Goal: Task Accomplishment & Management: Manage account settings

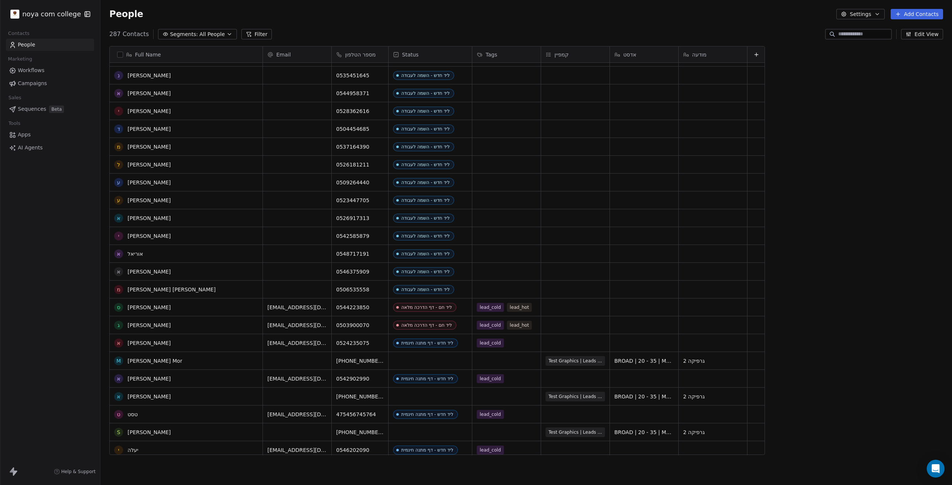
scroll to position [186, 0]
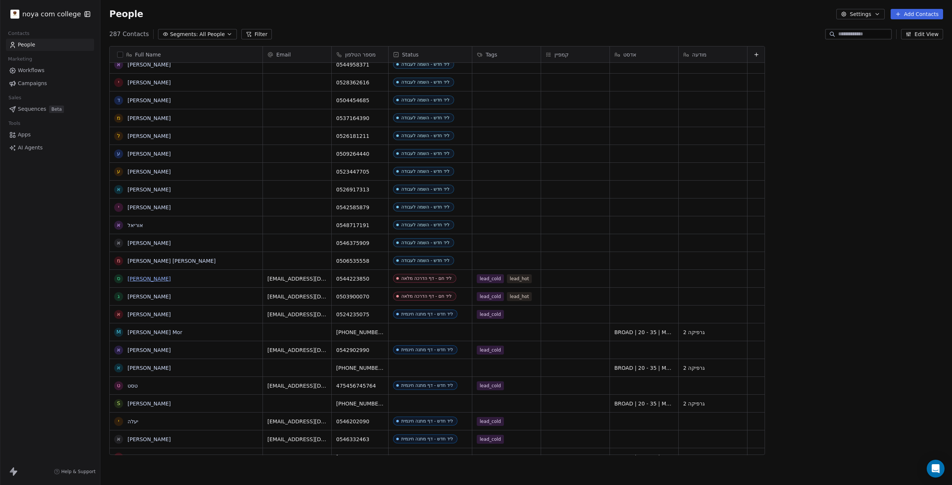
click at [140, 279] on link "[PERSON_NAME]" at bounding box center [149, 279] width 43 height 6
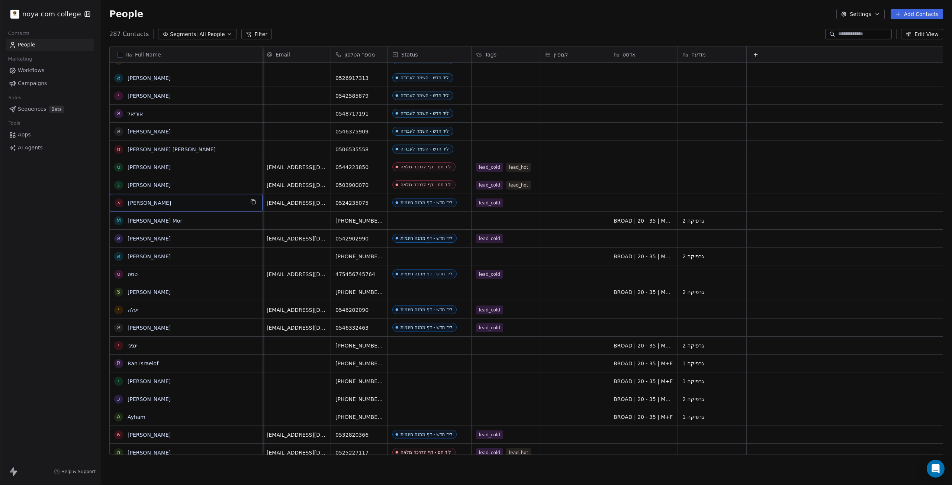
click at [171, 202] on span "[PERSON_NAME]" at bounding box center [186, 202] width 116 height 7
click at [85, 202] on html "noya com college Contacts People Marketing Workflows Campaigns Sales Sequences …" at bounding box center [476, 242] width 952 height 485
click at [137, 201] on link "[PERSON_NAME]" at bounding box center [149, 203] width 43 height 6
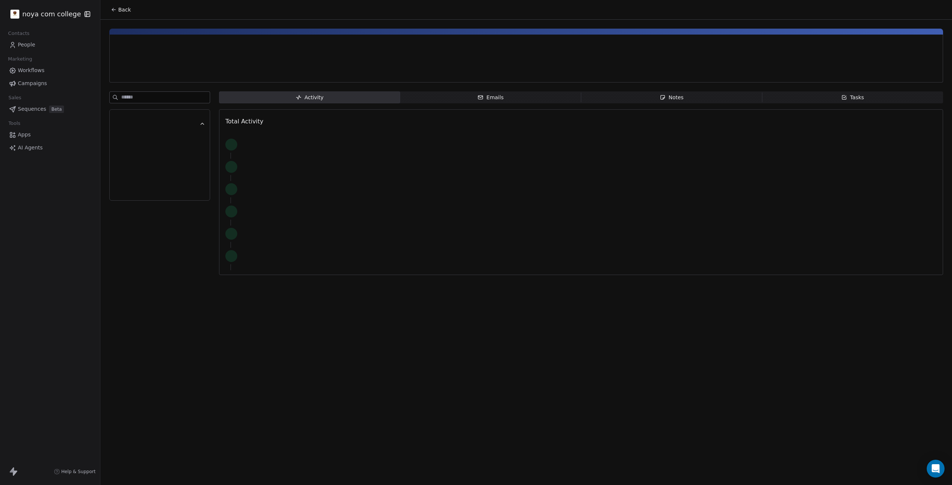
click at [140, 201] on div at bounding box center [159, 149] width 101 height 114
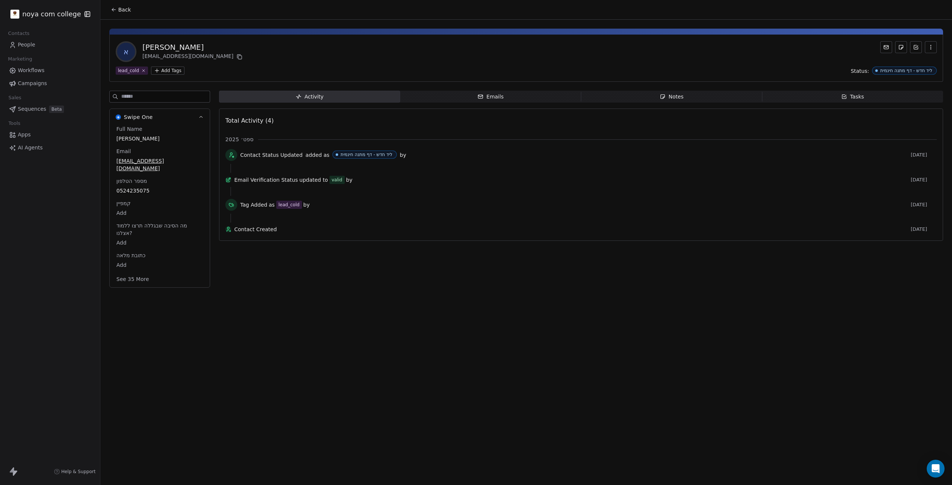
click at [475, 92] on span "Notes Notes" at bounding box center [671, 97] width 181 height 12
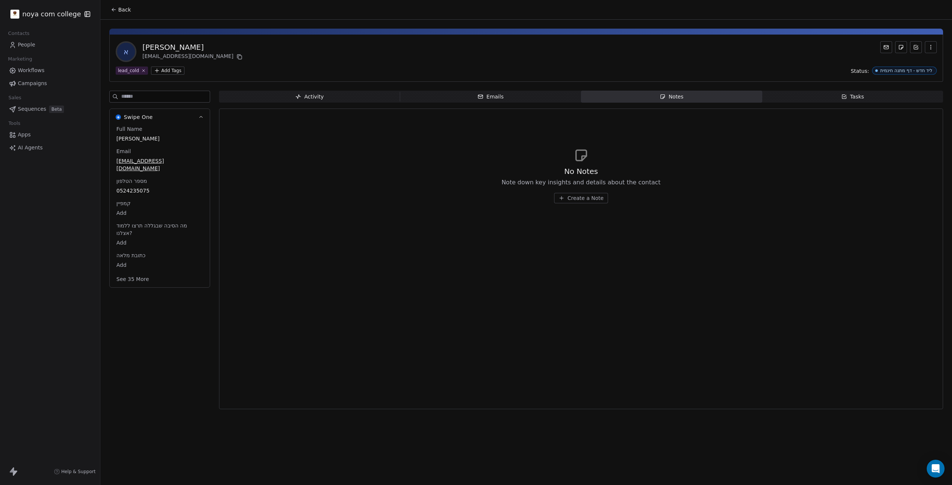
drag, startPoint x: 589, startPoint y: 209, endPoint x: 582, endPoint y: 206, distance: 8.0
click at [475, 210] on div "No Notes Note down key insights and details about the contact Create a Note" at bounding box center [581, 176] width 712 height 92
click at [475, 203] on div "No Notes Note down key insights and details about the contact Create a Note" at bounding box center [581, 176] width 712 height 92
click at [475, 187] on div "No Notes Note down key insights and details about the contact Create a Note" at bounding box center [581, 184] width 159 height 37
click at [475, 198] on span "Create a Note" at bounding box center [586, 198] width 36 height 7
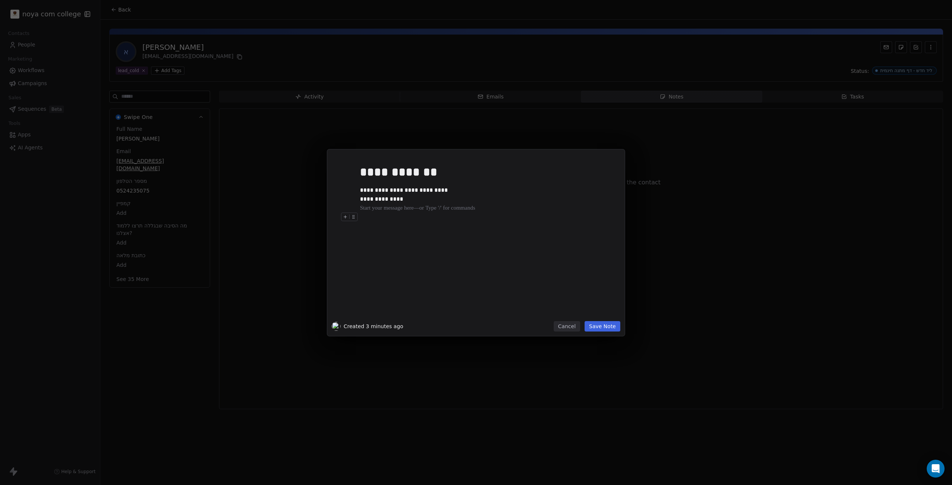
click at [475, 392] on div "**********" at bounding box center [476, 242] width 952 height 485
click at [475, 329] on div "**********" at bounding box center [476, 242] width 952 height 485
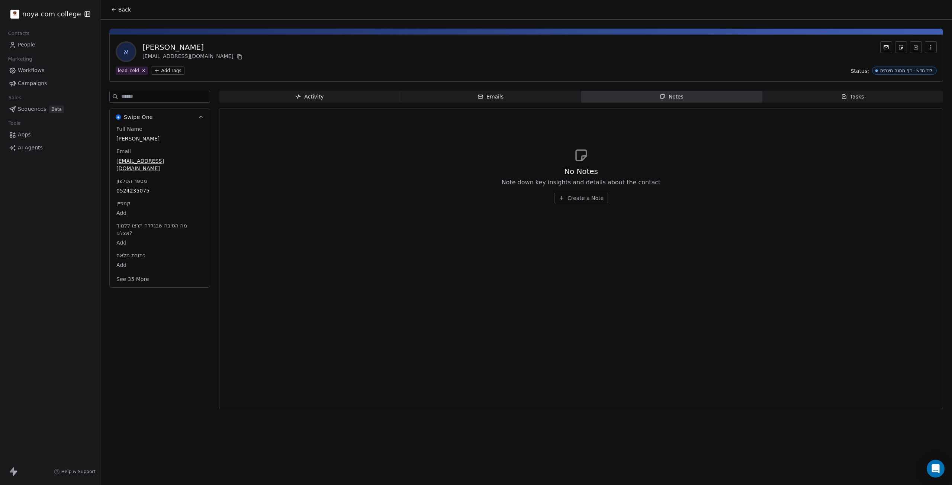
click at [0, 411] on div "noya com college Contacts People Marketing Workflows Campaigns Sales Sequences …" at bounding box center [50, 242] width 100 height 485
drag, startPoint x: 230, startPoint y: 478, endPoint x: 225, endPoint y: 480, distance: 5.2
click at [225, 480] on div "Back א [PERSON_NAME] [EMAIL_ADDRESS][DOMAIN_NAME] lead_cold Add Tags Status: לי…" at bounding box center [526, 242] width 852 height 485
click at [224, 480] on div "Back א [PERSON_NAME] [EMAIL_ADDRESS][DOMAIN_NAME] lead_cold Add Tags Status: לי…" at bounding box center [526, 242] width 852 height 485
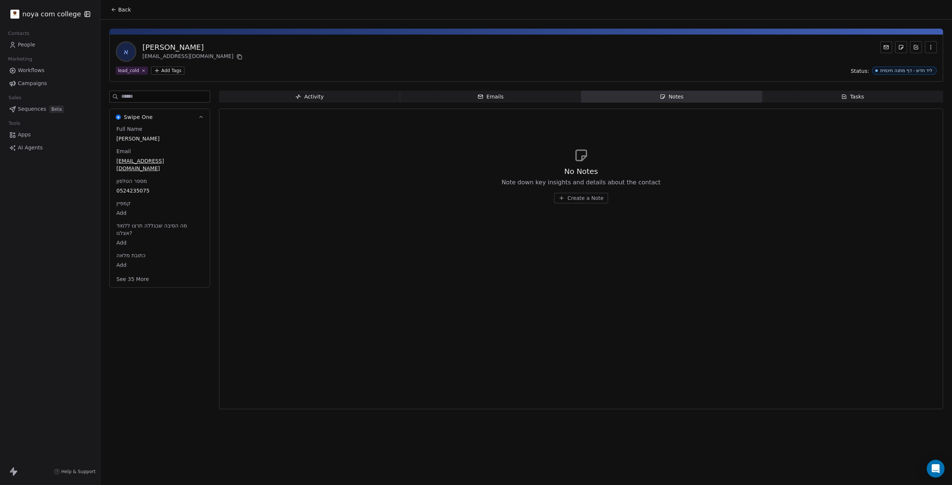
click at [475, 98] on span "Notes Notes" at bounding box center [671, 97] width 181 height 12
click at [475, 193] on button "Create a Note" at bounding box center [581, 198] width 54 height 10
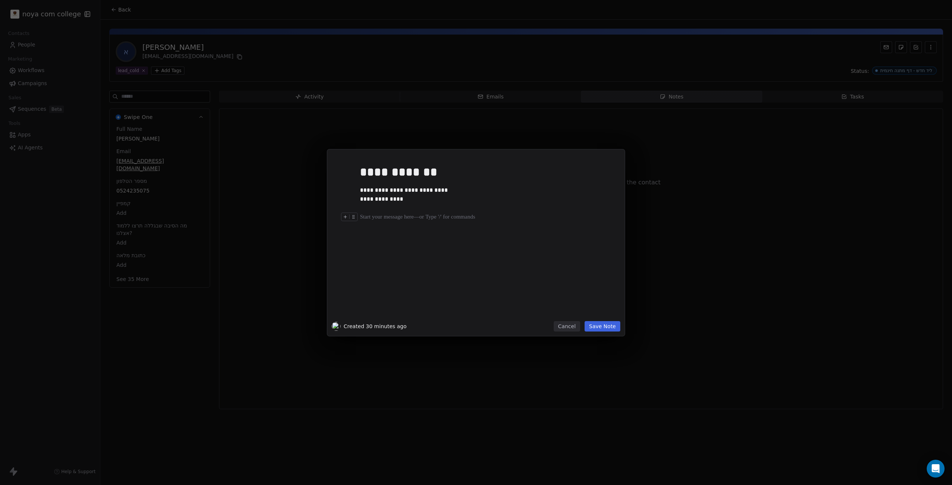
click at [413, 219] on div at bounding box center [487, 217] width 254 height 9
click at [475, 334] on div "**********" at bounding box center [476, 243] width 298 height 187
click at [475, 331] on button "Save Note" at bounding box center [603, 326] width 36 height 10
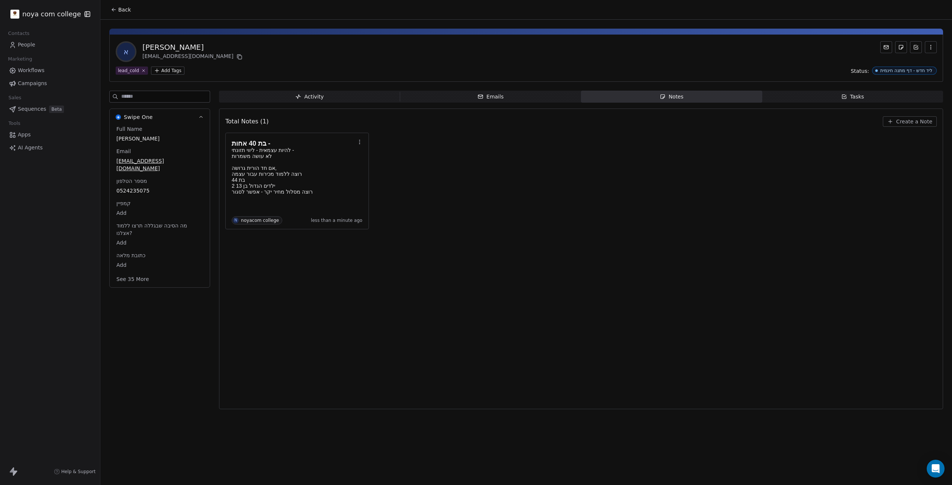
click at [475, 97] on span "Notes Notes" at bounding box center [671, 97] width 181 height 12
click at [475, 122] on span "Create a Note" at bounding box center [914, 121] width 36 height 7
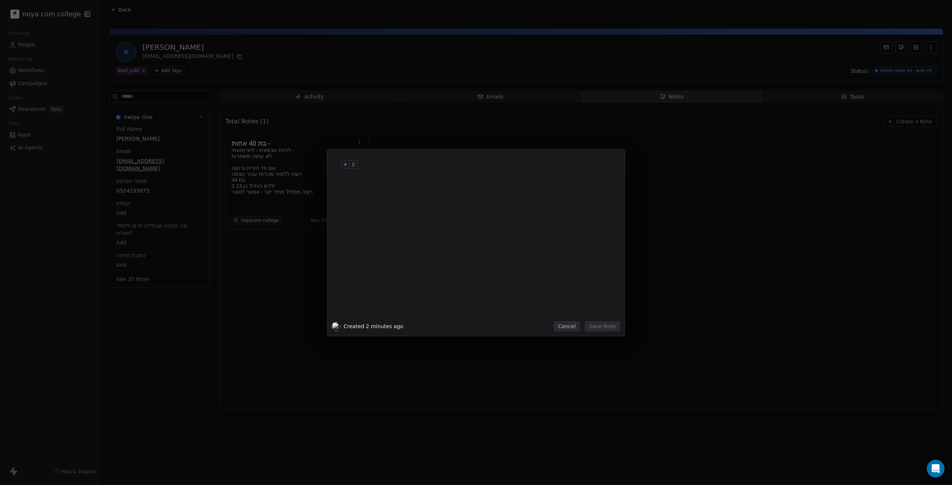
click at [411, 175] on div at bounding box center [487, 172] width 254 height 18
click at [475, 329] on button "Save Note" at bounding box center [603, 326] width 36 height 10
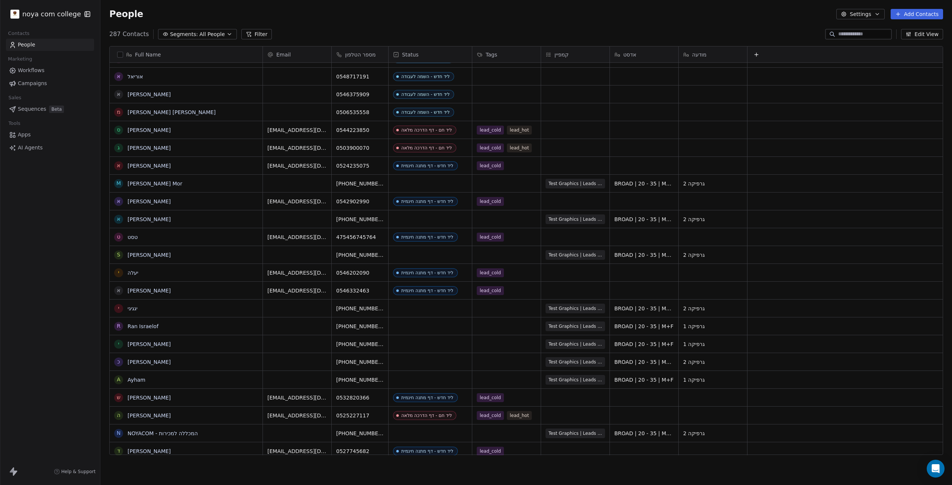
scroll to position [516, 0]
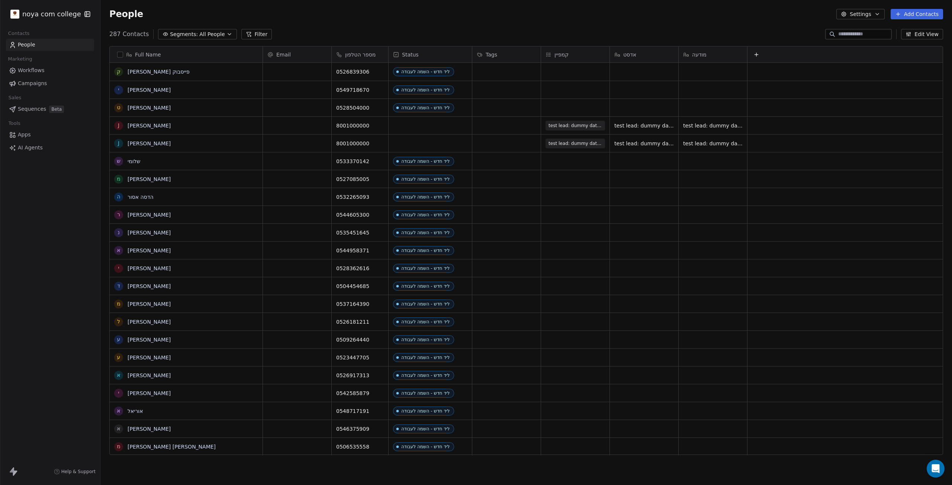
click at [219, 30] on button "Segments: All People" at bounding box center [197, 34] width 78 height 10
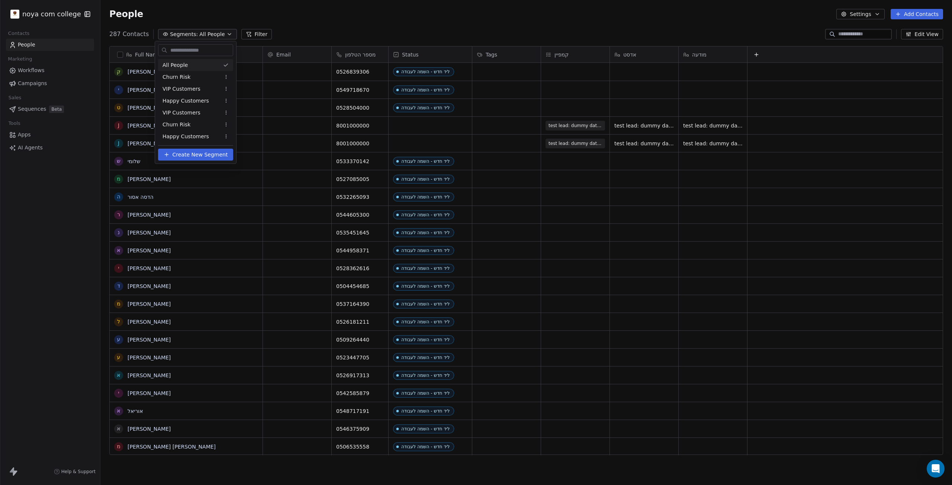
click at [222, 31] on html "noya com college Contacts People Marketing Workflows Campaigns Sales Sequences …" at bounding box center [476, 242] width 952 height 485
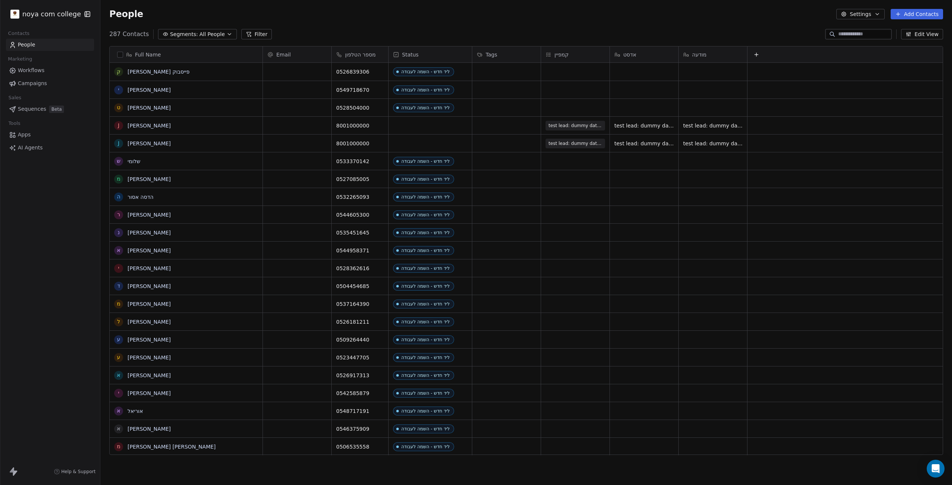
click at [475, 35] on input at bounding box center [864, 34] width 52 height 7
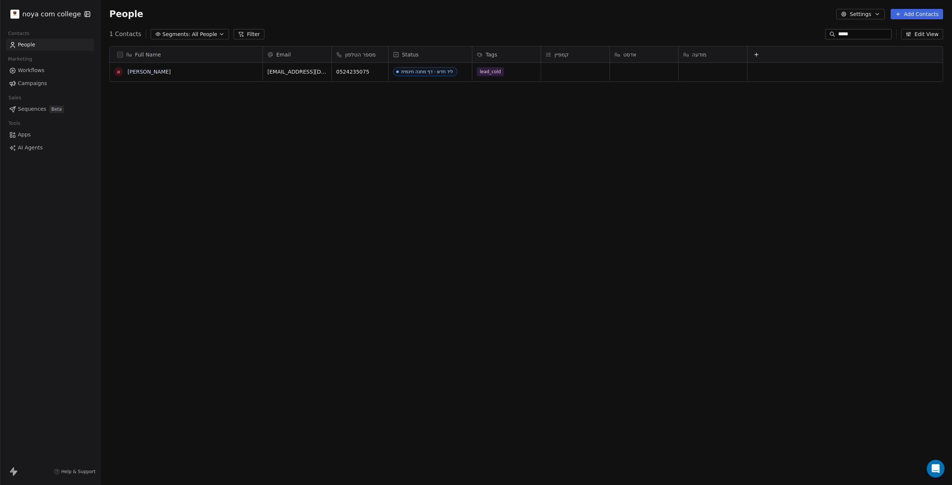
type input "*****"
click at [136, 72] on link "[PERSON_NAME]" at bounding box center [149, 72] width 43 height 6
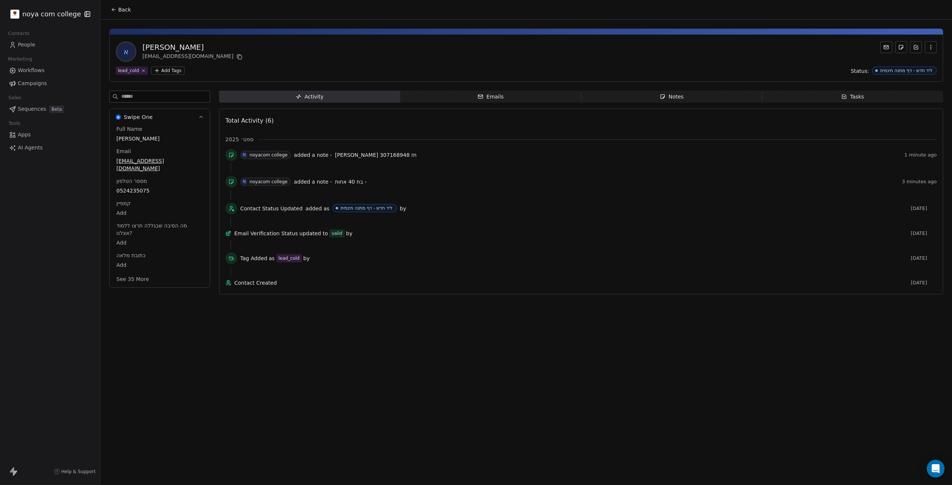
click at [169, 73] on html "noya com college Contacts People Marketing Workflows Campaigns Sales Sequences …" at bounding box center [476, 242] width 952 height 485
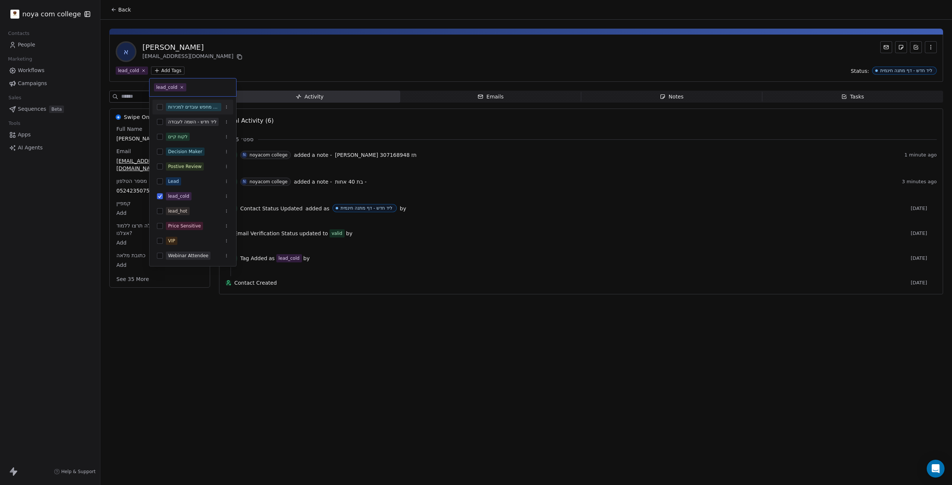
click at [293, 48] on html "noya com college Contacts People Marketing Workflows Campaigns Sales Sequences …" at bounding box center [476, 242] width 952 height 485
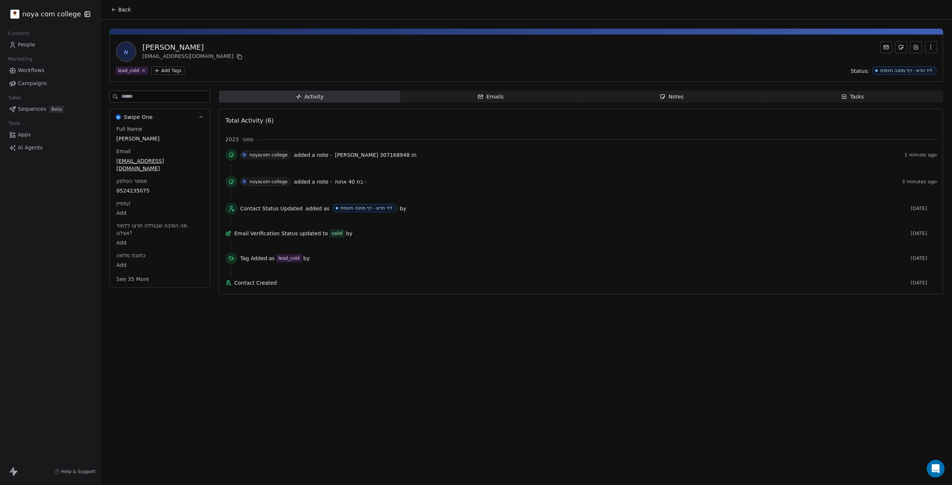
click at [475, 94] on span "Tasks Tasks" at bounding box center [852, 97] width 181 height 12
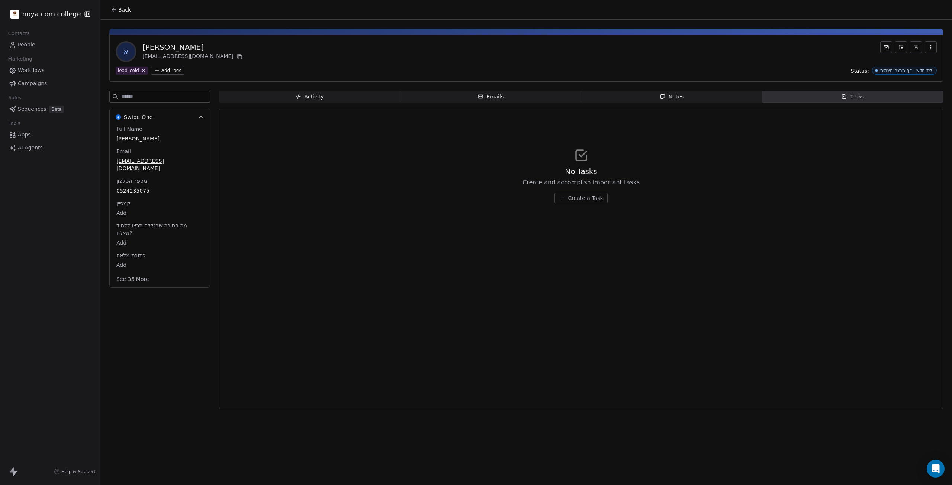
click at [475, 91] on span "Notes Notes" at bounding box center [671, 97] width 181 height 12
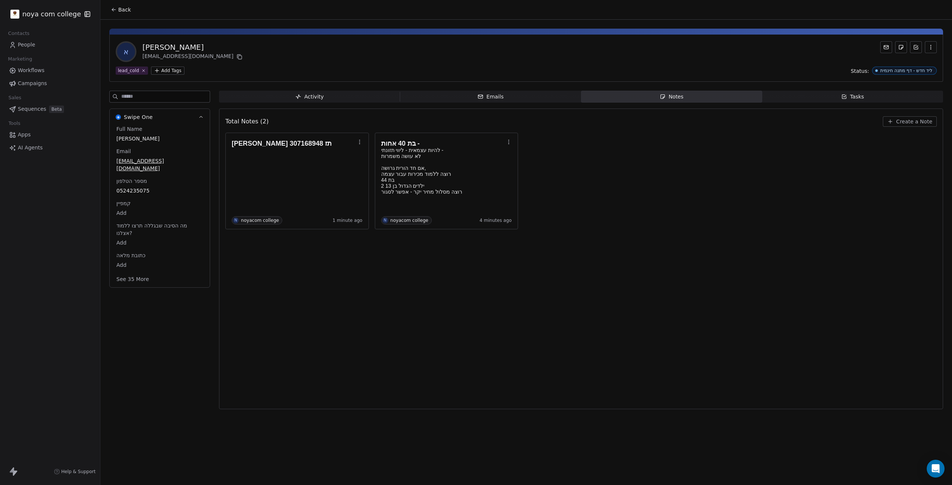
click at [258, 101] on span "Activity Activity" at bounding box center [309, 97] width 181 height 12
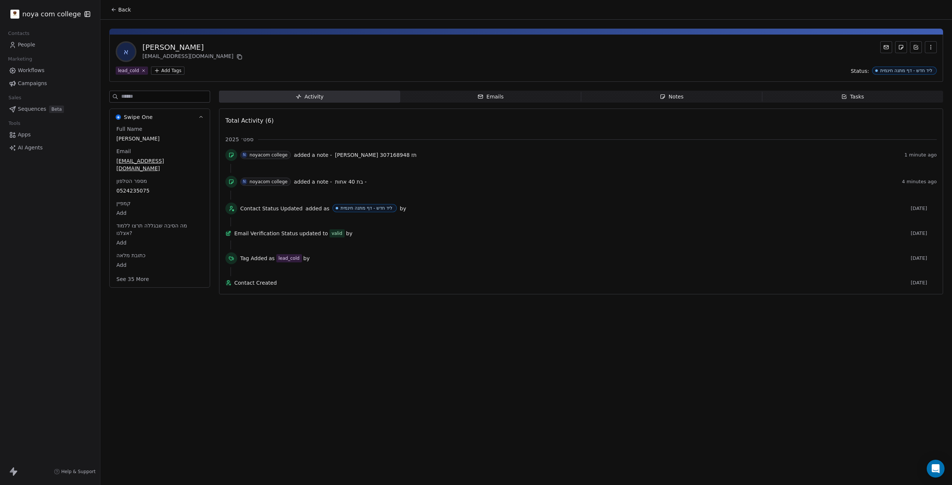
click at [168, 72] on html "noya com college Contacts People Marketing Workflows Campaigns Sales Sequences …" at bounding box center [476, 242] width 952 height 485
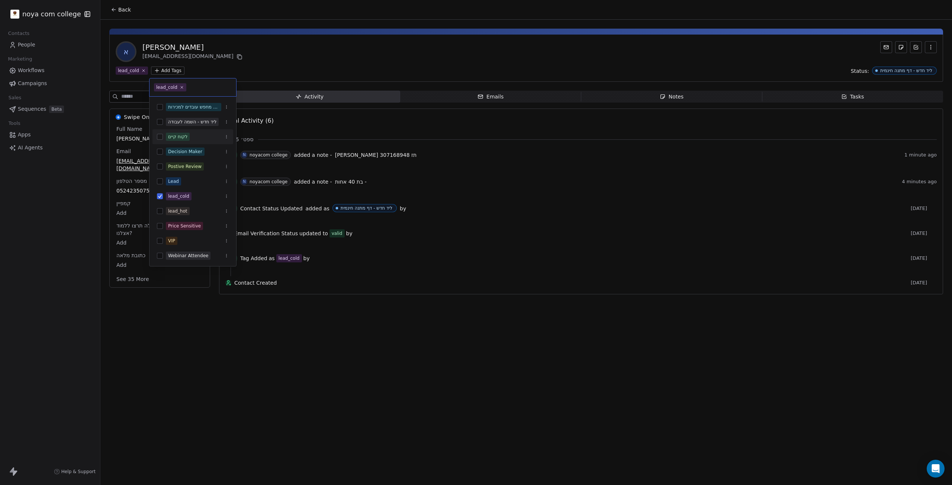
click at [277, 60] on html "noya com college Contacts People Marketing Workflows Campaigns Sales Sequences …" at bounding box center [476, 242] width 952 height 485
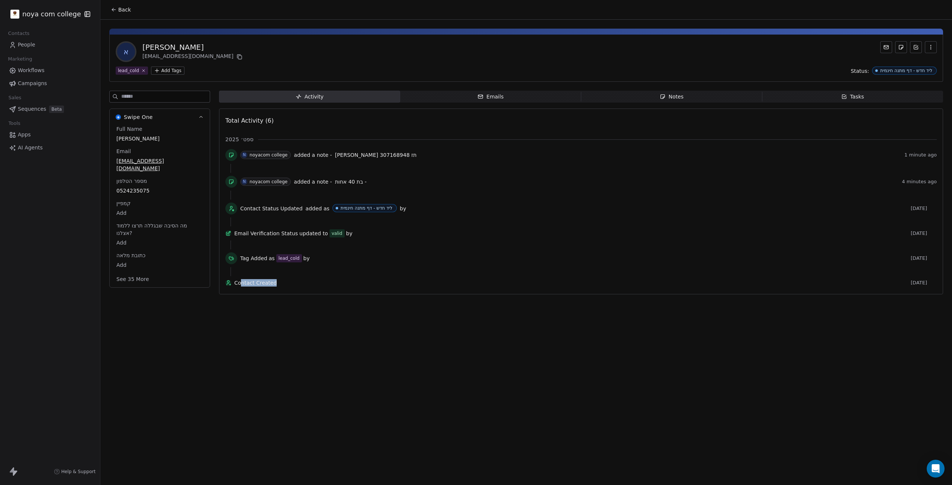
drag, startPoint x: 302, startPoint y: 225, endPoint x: 330, endPoint y: 384, distance: 161.8
click at [330, 384] on div "Back א [PERSON_NAME] [EMAIL_ADDRESS][DOMAIN_NAME] lead_cold Add Tags Status: לי…" at bounding box center [526, 242] width 852 height 485
click at [330, 385] on div "Back א [PERSON_NAME] [EMAIL_ADDRESS][DOMAIN_NAME] lead_cold Add Tags Status: לי…" at bounding box center [526, 242] width 852 height 485
click at [189, 94] on input at bounding box center [165, 96] width 89 height 11
click at [218, 76] on div "א [PERSON_NAME] [EMAIL_ADDRESS][DOMAIN_NAME] lead_cold Add Tags Status: ליד חדש…" at bounding box center [526, 58] width 834 height 47
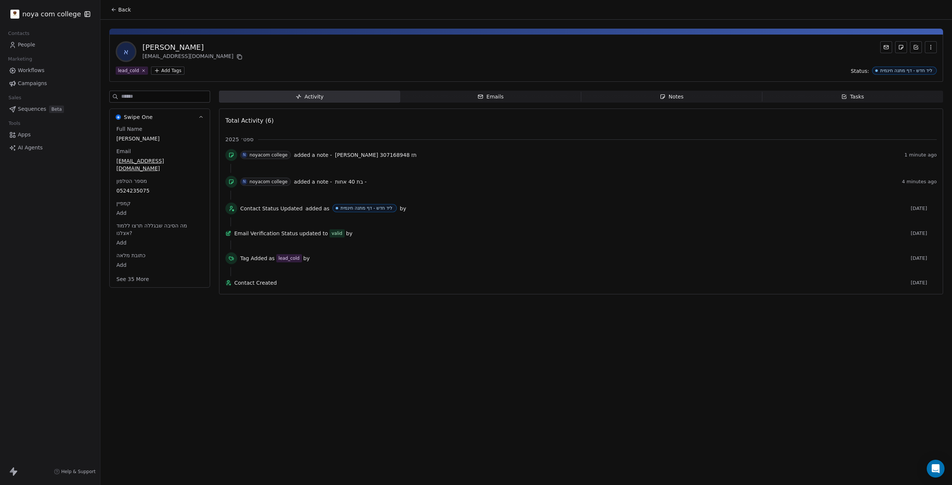
drag, startPoint x: 878, startPoint y: 67, endPoint x: 867, endPoint y: 61, distance: 13.2
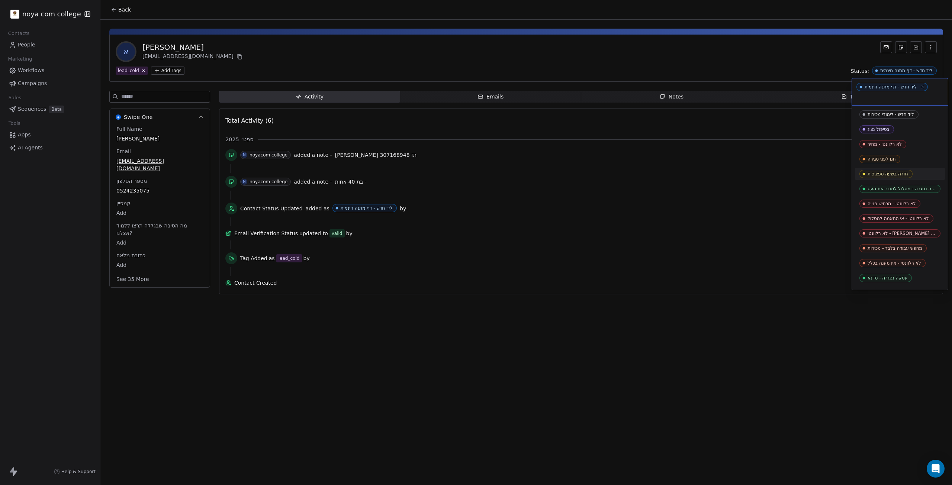
click at [475, 171] on span "חזרה בשעה ספציפית" at bounding box center [886, 174] width 53 height 8
click at [475, 176] on html "noya com college Contacts People Marketing Workflows Campaigns Sales Sequences …" at bounding box center [476, 242] width 952 height 485
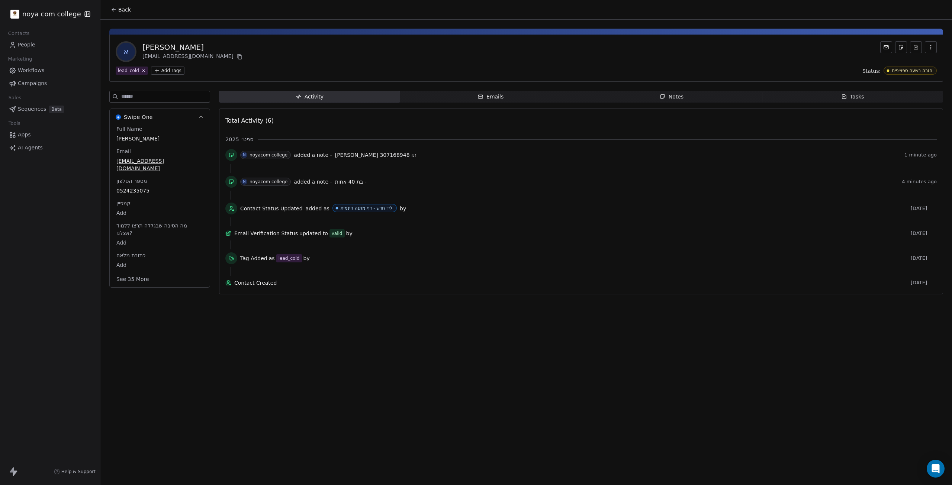
click at [475, 263] on div "Tag Added as lead_cold by" at bounding box center [574, 258] width 668 height 8
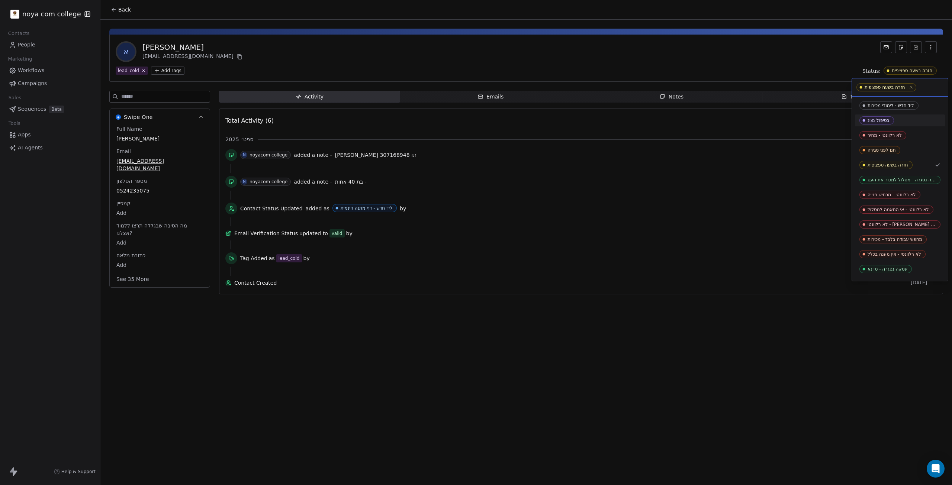
drag, startPoint x: 879, startPoint y: 129, endPoint x: 878, endPoint y: 126, distance: 3.9
click at [475, 123] on div "בטיפול נציג" at bounding box center [879, 120] width 22 height 5
click at [475, 154] on div "חם לפני סגירה" at bounding box center [900, 150] width 81 height 8
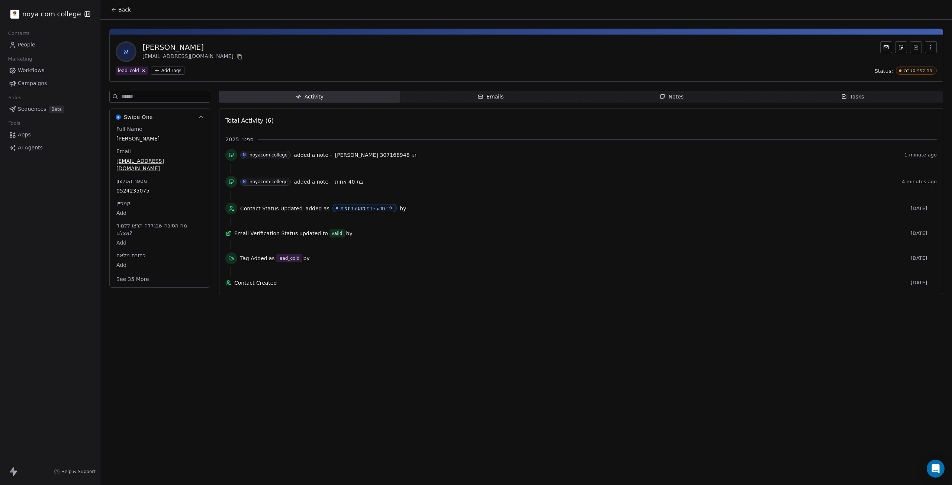
click at [475, 55] on div "א [PERSON_NAME] [EMAIL_ADDRESS][DOMAIN_NAME]" at bounding box center [526, 51] width 821 height 21
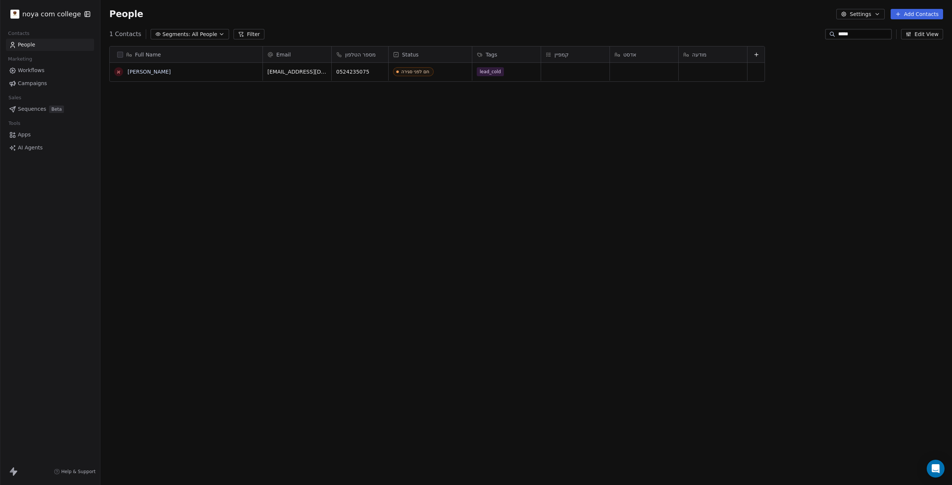
scroll to position [422, 846]
drag, startPoint x: 427, startPoint y: 156, endPoint x: 393, endPoint y: 158, distance: 33.9
click at [393, 158] on div "Full Name א [PERSON_NAME] Email מספר הטלפון Status Tags קמפיין [PERSON_NAME] מו…" at bounding box center [526, 253] width 852 height 427
drag, startPoint x: 395, startPoint y: 158, endPoint x: 411, endPoint y: 142, distance: 23.4
click at [395, 158] on div "Full Name א [PERSON_NAME] Email מספר הטלפון Status Tags קמפיין [PERSON_NAME] מו…" at bounding box center [526, 253] width 852 height 427
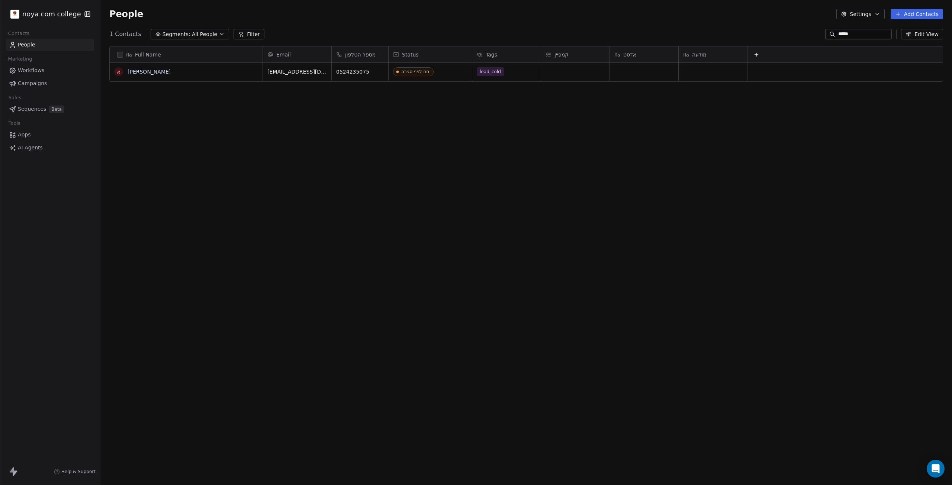
drag, startPoint x: 519, startPoint y: 52, endPoint x: 510, endPoint y: 52, distance: 8.9
click at [475, 52] on div "Tags" at bounding box center [506, 54] width 58 height 7
click at [475, 85] on div "Full Name א [PERSON_NAME] Email מספר הטלפון Status Tags קמפיין [PERSON_NAME] מו…" at bounding box center [526, 253] width 852 height 427
click at [475, 52] on div "קמפיין" at bounding box center [575, 54] width 58 height 7
click at [475, 150] on html "noya com college Contacts People Marketing Workflows Campaigns Sales Sequences …" at bounding box center [476, 242] width 952 height 485
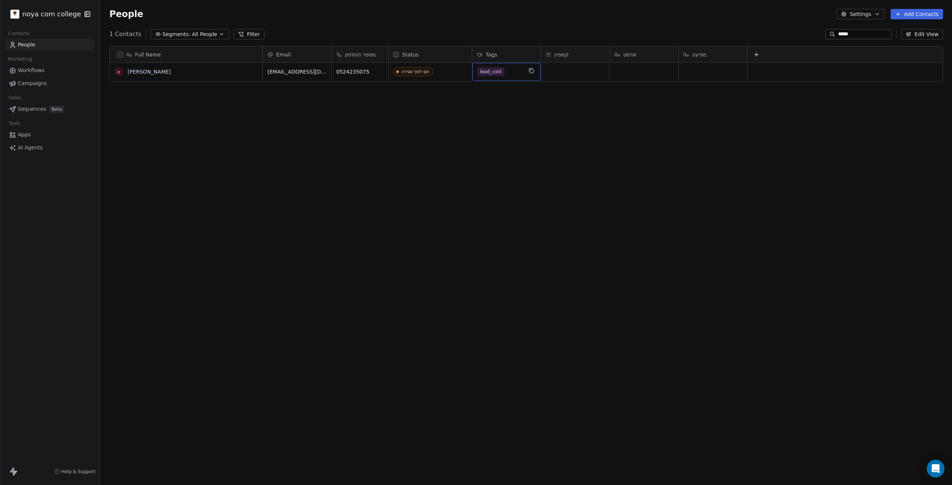
click at [475, 50] on div "Tags" at bounding box center [506, 54] width 68 height 16
click at [475, 225] on html "noya com college Contacts People Marketing Workflows Campaigns Sales Sequences …" at bounding box center [476, 242] width 952 height 485
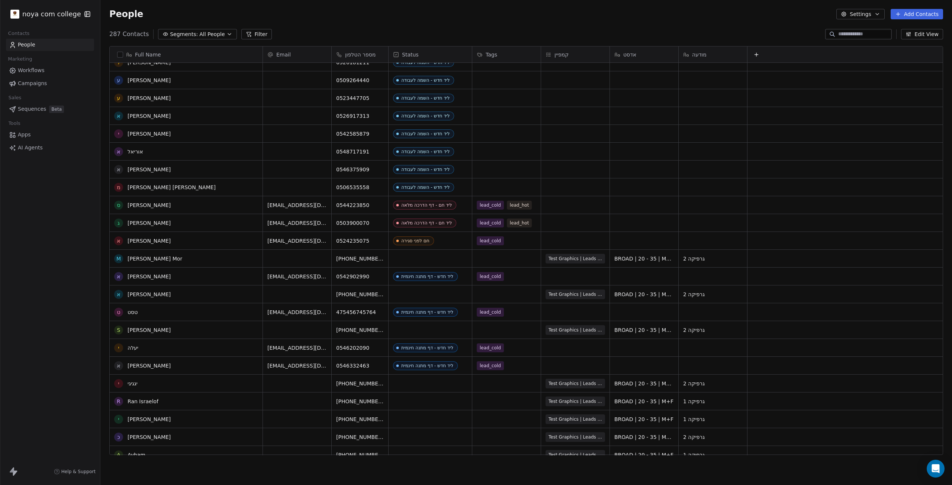
scroll to position [260, 0]
click at [350, 240] on span "0524235075" at bounding box center [352, 240] width 33 height 7
copy span "0524235075"
click at [731, 295] on div "גרפיקה 2" at bounding box center [713, 293] width 68 height 17
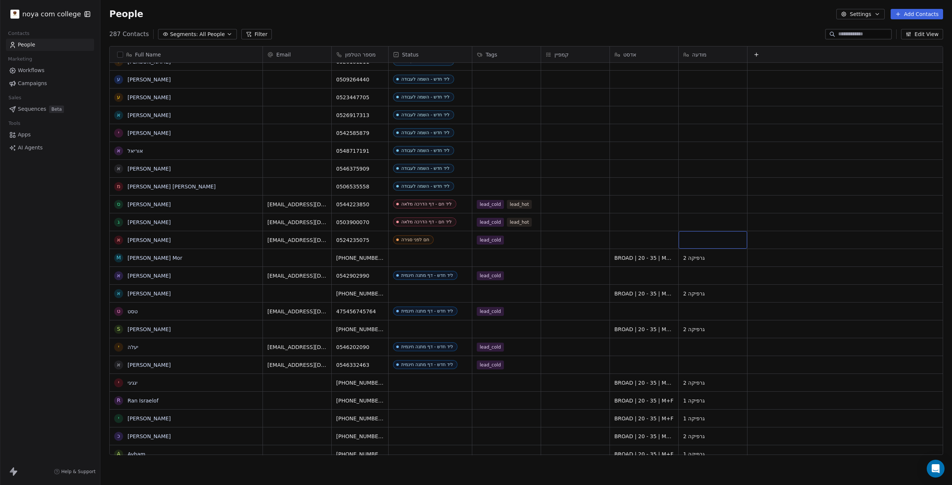
click at [725, 242] on div "grid" at bounding box center [713, 239] width 68 height 17
click at [349, 241] on html "noya com college Contacts People Marketing Workflows Campaigns Sales Sequences …" at bounding box center [476, 242] width 952 height 485
click at [350, 241] on span "0524235075" at bounding box center [353, 240] width 33 height 7
click at [360, 257] on span "[PHONE_NUMBER]" at bounding box center [361, 257] width 48 height 7
click at [360, 257] on input "**********" at bounding box center [362, 258] width 58 height 15
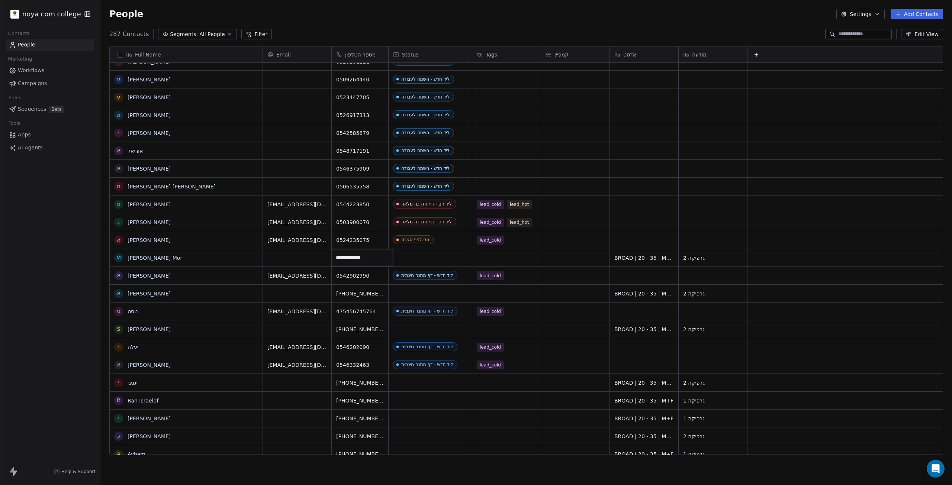
click at [82, 269] on html "noya com college Contacts People Marketing Workflows Campaigns Sales Sequences …" at bounding box center [476, 242] width 952 height 485
drag, startPoint x: 710, startPoint y: 260, endPoint x: 96, endPoint y: 260, distance: 614.5
click at [96, 260] on div "noya com college Contacts People Marketing Workflows Campaigns Sales Sequences …" at bounding box center [50, 242] width 100 height 485
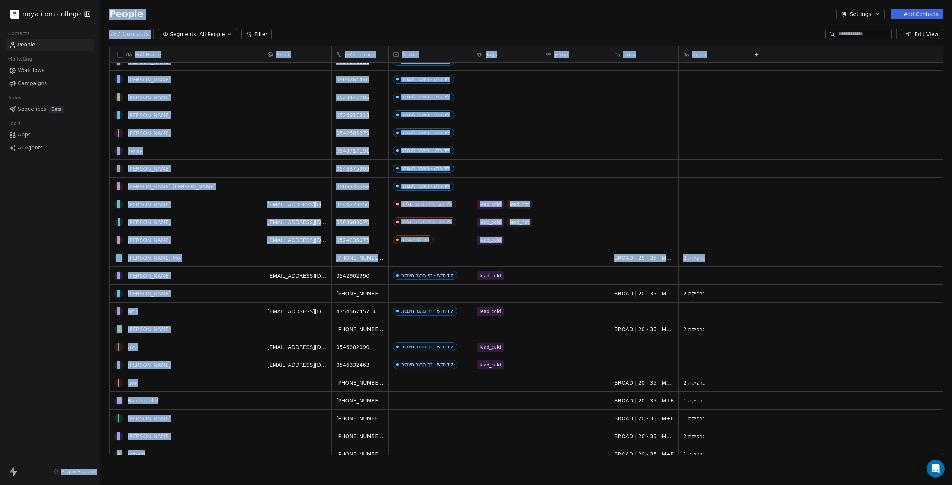
drag, startPoint x: 96, startPoint y: 260, endPoint x: 684, endPoint y: 260, distance: 588.1
click at [705, 260] on div "noya com college Contacts People Marketing Workflows Campaigns Sales Sequences …" at bounding box center [476, 242] width 952 height 485
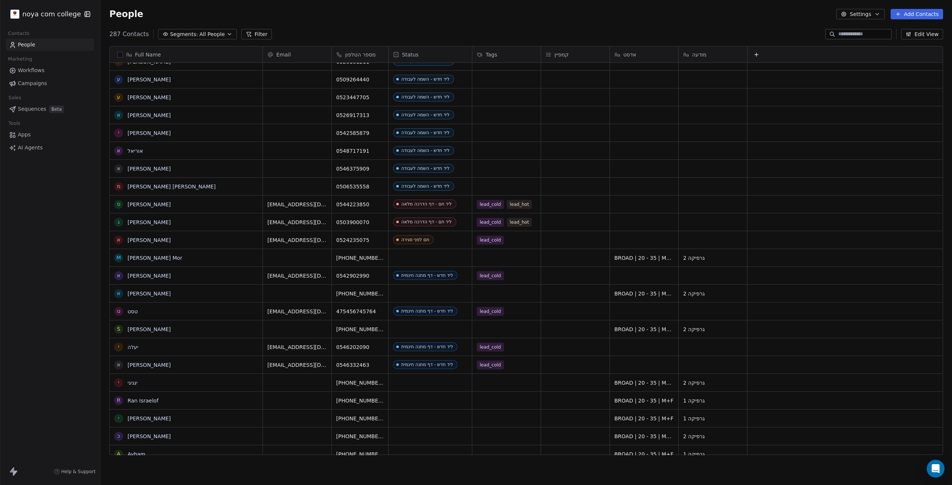
click at [20, 216] on div "noya com college Contacts People Marketing Workflows Campaigns Sales Sequences …" at bounding box center [50, 242] width 100 height 485
drag, startPoint x: 74, startPoint y: 227, endPoint x: 94, endPoint y: 244, distance: 26.1
click at [94, 244] on div "noya com college Contacts People Marketing Workflows Campaigns Sales Sequences …" at bounding box center [50, 242] width 100 height 485
drag, startPoint x: 94, startPoint y: 244, endPoint x: 31, endPoint y: 240, distance: 63.3
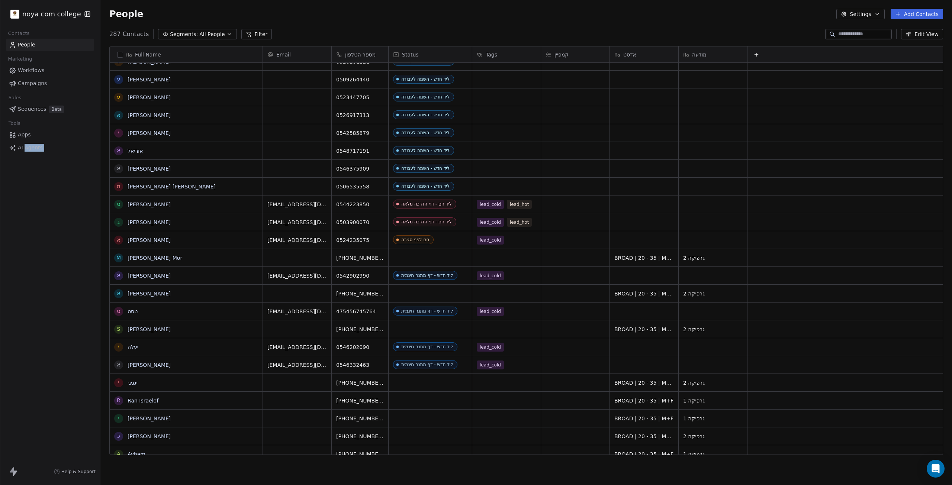
click at [31, 240] on div "noya com college Contacts People Marketing Workflows Campaigns Sales Sequences …" at bounding box center [50, 242] width 100 height 485
click at [140, 291] on link "[PERSON_NAME]" at bounding box center [149, 294] width 43 height 6
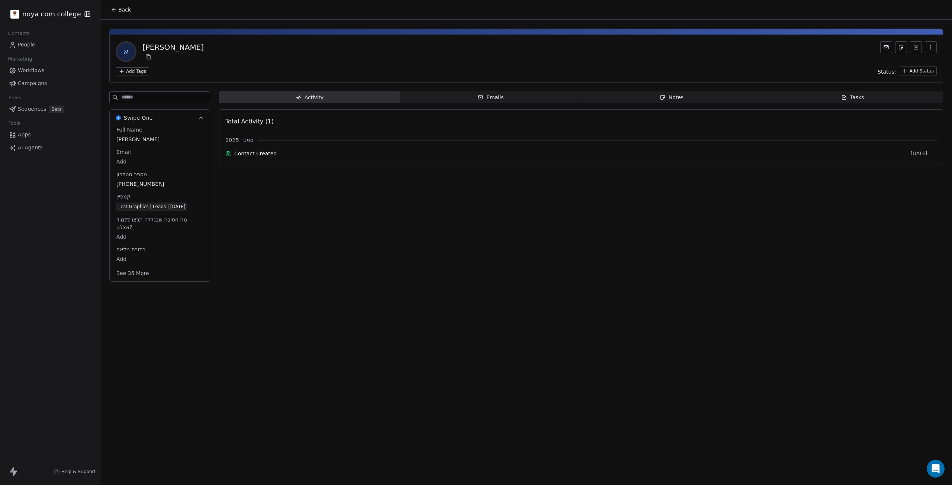
drag, startPoint x: 424, startPoint y: 282, endPoint x: 431, endPoint y: 254, distance: 29.5
click at [431, 254] on div "Activity Activity Emails Emails Notes Notes Tasks Tasks Total Activity (1) ספט׳…" at bounding box center [581, 189] width 724 height 195
drag, startPoint x: 161, startPoint y: 182, endPoint x: 128, endPoint y: 183, distance: 32.7
click at [130, 184] on span "[PHONE_NUMBER]" at bounding box center [160, 184] width 86 height 7
click at [128, 183] on span "[PHONE_NUMBER]" at bounding box center [160, 184] width 86 height 7
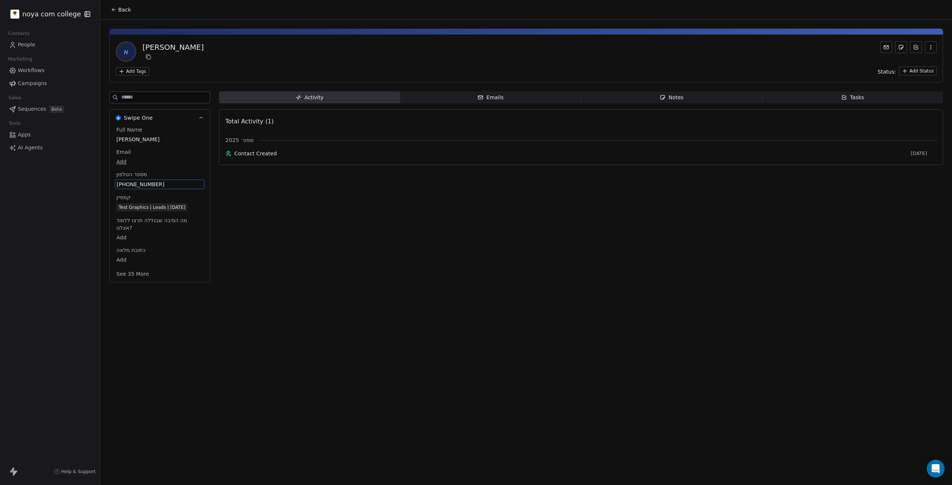
click at [128, 183] on span "[PHONE_NUMBER]" at bounding box center [160, 184] width 86 height 7
click at [128, 183] on input "**********" at bounding box center [156, 189] width 80 height 15
click at [132, 186] on input "**********" at bounding box center [156, 189] width 80 height 15
drag, startPoint x: 132, startPoint y: 193, endPoint x: 157, endPoint y: 189, distance: 25.1
click at [157, 189] on input "**********" at bounding box center [156, 189] width 80 height 15
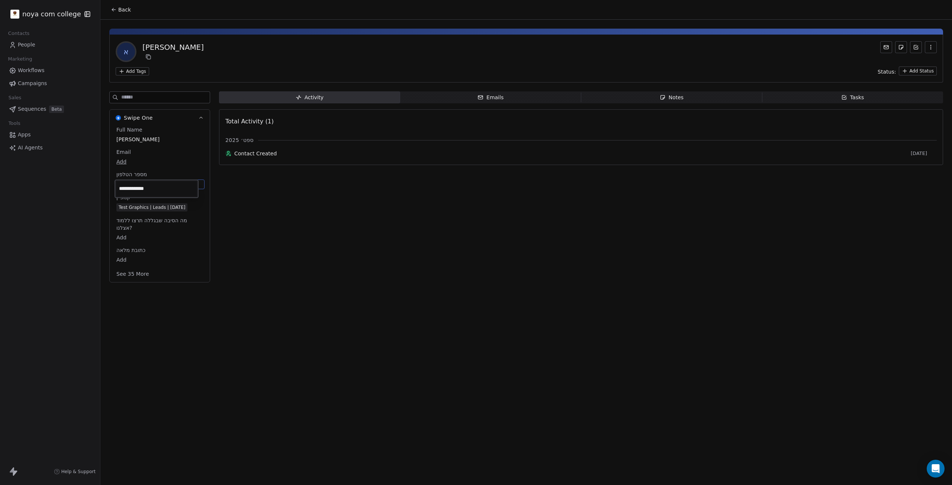
click at [395, 245] on html "**********" at bounding box center [476, 242] width 952 height 485
click at [137, 186] on span "[PHONE_NUMBER]" at bounding box center [160, 184] width 86 height 7
click at [402, 232] on div "Activity Activity Emails Emails Notes Notes Tasks Tasks Total Activity (1) ספט׳…" at bounding box center [581, 190] width 724 height 196
click at [670, 94] on div "Notes" at bounding box center [672, 98] width 24 height 8
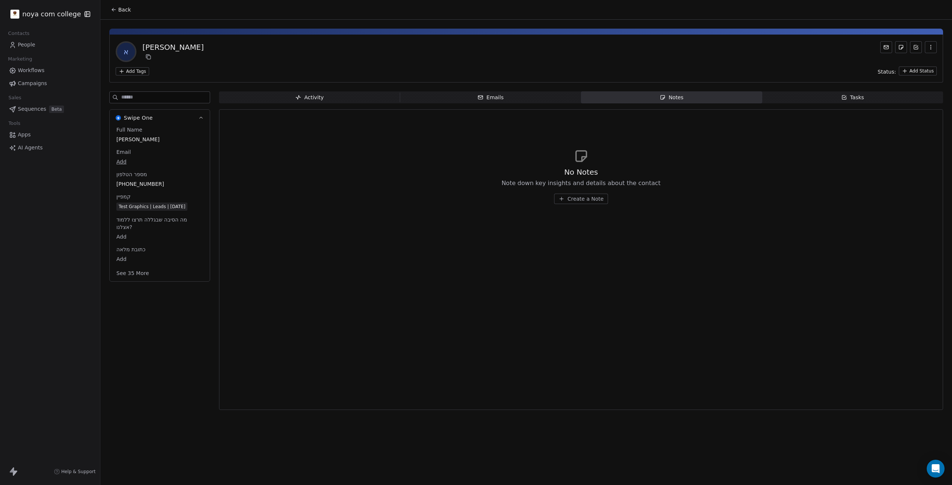
click at [586, 197] on span "Create a Note" at bounding box center [586, 198] width 36 height 7
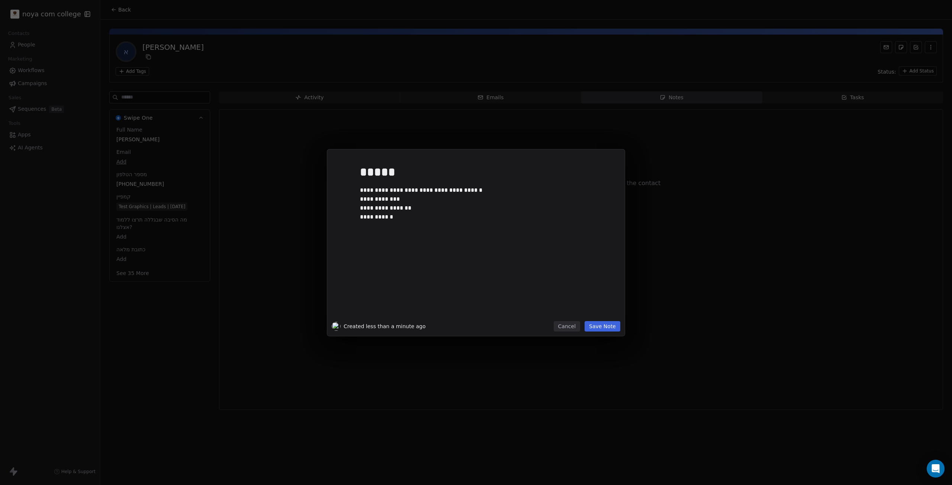
click at [615, 327] on button "Save Note" at bounding box center [603, 326] width 36 height 10
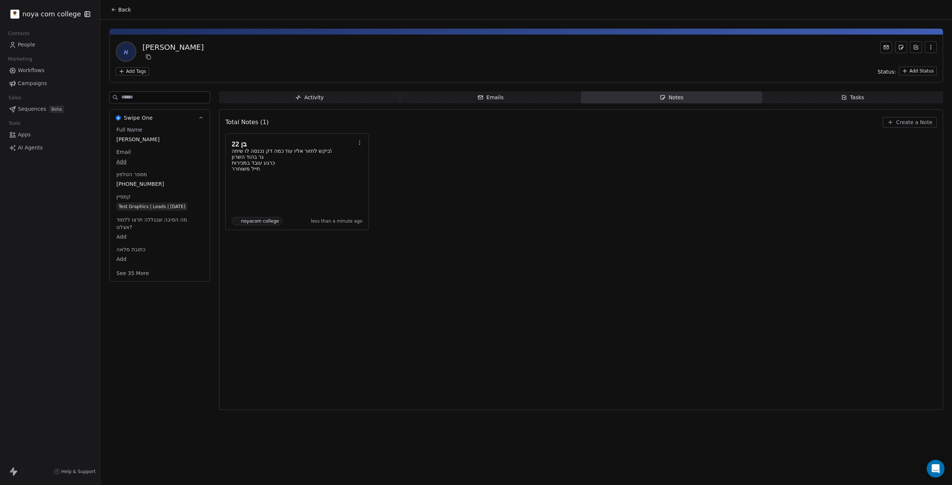
click at [540, 303] on div "Total Notes (1) Create a Note בן 22 ביקש לחזור אליו עוד כמה דק נכנסה לו שיחה\ ג…" at bounding box center [581, 259] width 712 height 291
click at [925, 74] on html "noya com college Contacts People Marketing Workflows Campaigns Sales Sequences …" at bounding box center [476, 242] width 952 height 485
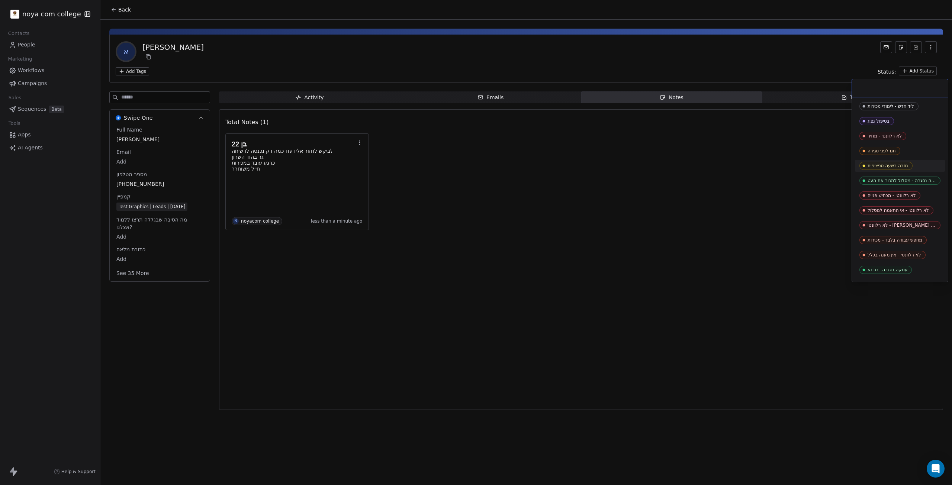
click at [894, 168] on div "חזרה בשעה ספציפית" at bounding box center [888, 165] width 41 height 5
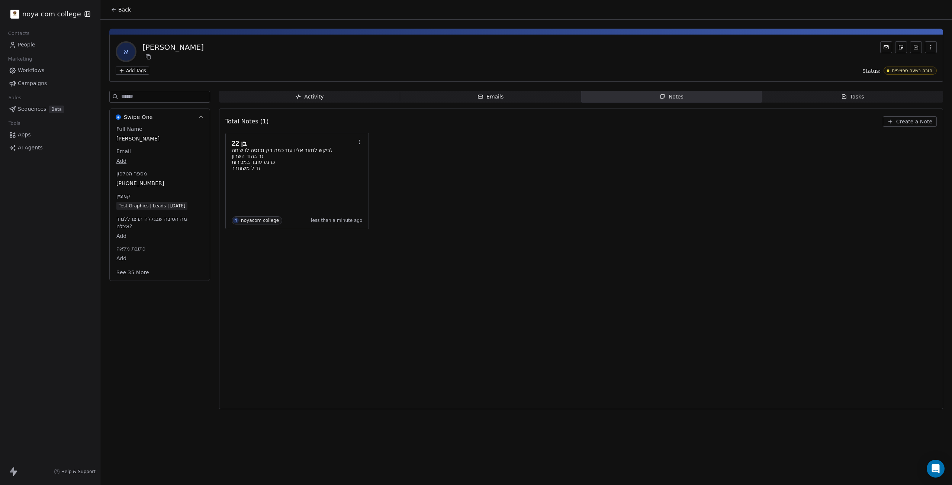
click at [477, 212] on div "בן 22 ביקש לחזור אליו עוד כמה דק נכנסה לו שיחה\ גר בהוד השרון כרגע עובד במכירות…" at bounding box center [581, 181] width 712 height 97
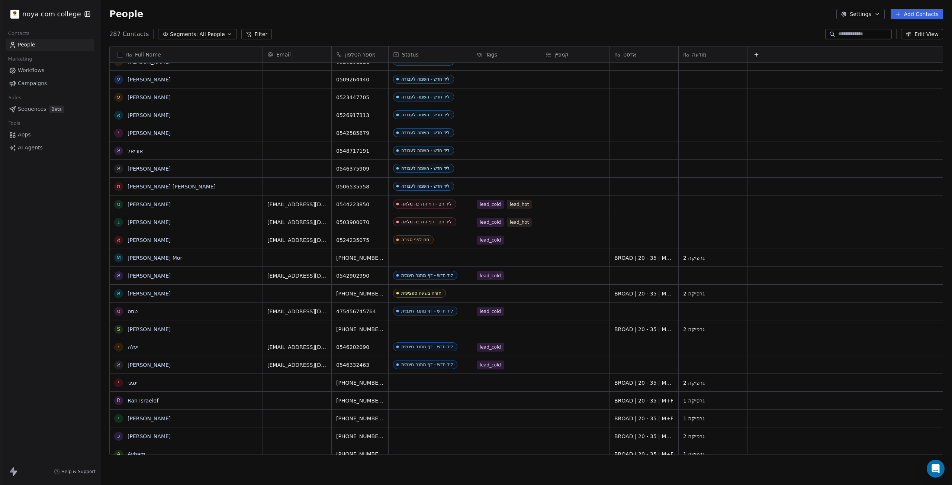
scroll to position [422, 846]
click at [134, 333] on link "[PERSON_NAME]" at bounding box center [149, 330] width 43 height 6
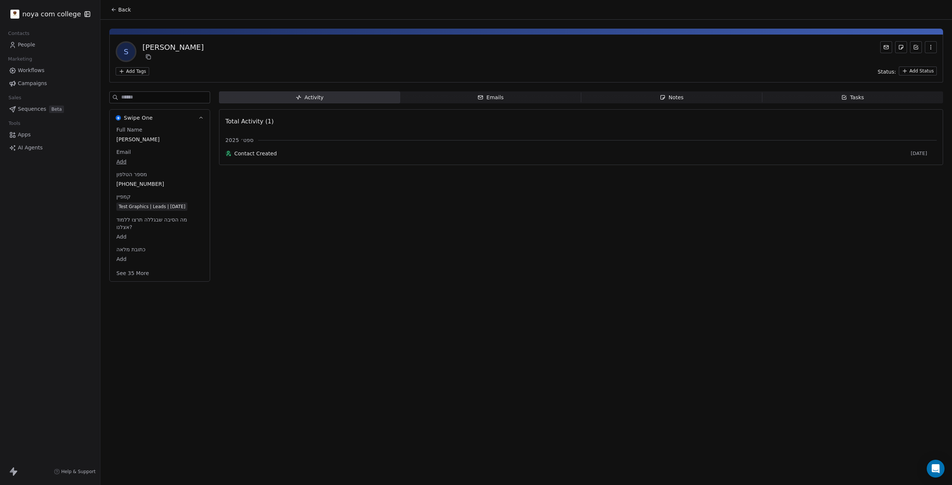
drag, startPoint x: 397, startPoint y: 214, endPoint x: 344, endPoint y: 393, distance: 186.2
click at [344, 393] on div "Back S Shani Nagrin Add Tags Status: Add Status Swipe One Full Name Shani Nagri…" at bounding box center [526, 242] width 852 height 485
drag, startPoint x: 348, startPoint y: 395, endPoint x: 352, endPoint y: 391, distance: 5.8
click at [349, 394] on div "Back S Shani Nagrin Add Tags Status: Add Status Swipe One Full Name Shani Nagri…" at bounding box center [526, 242] width 852 height 485
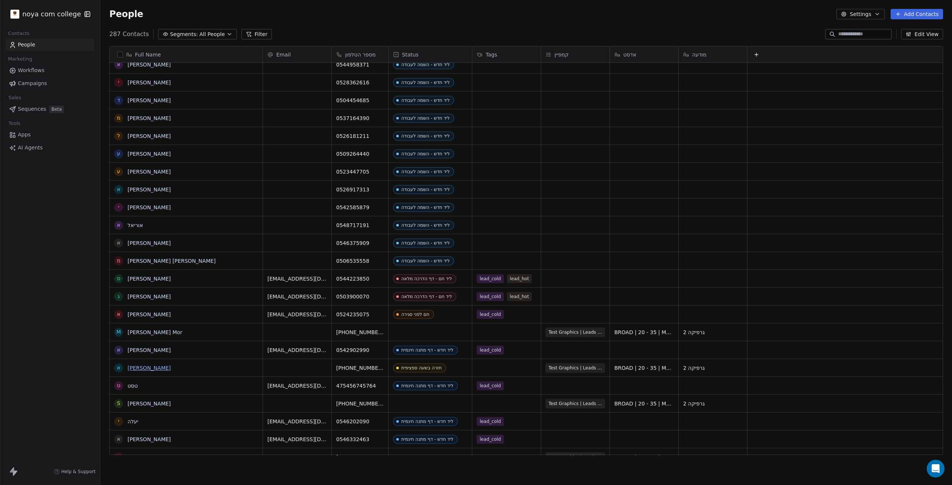
click at [135, 367] on link "[PERSON_NAME]" at bounding box center [149, 368] width 43 height 6
